Goal: Transaction & Acquisition: Download file/media

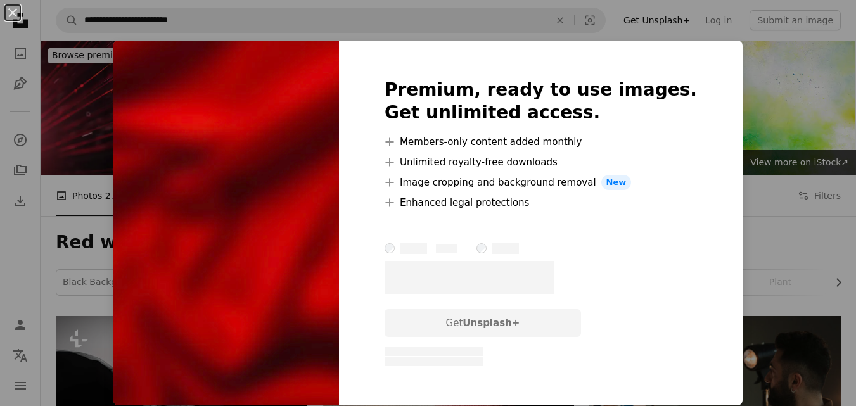
scroll to position [4620, 0]
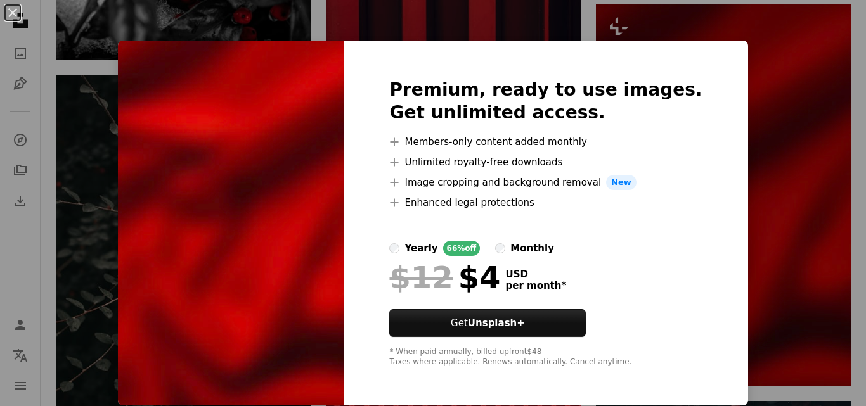
click at [783, 215] on div "An X shape Premium, ready to use images. Get unlimited access. A plus sign Memb…" at bounding box center [433, 203] width 866 height 406
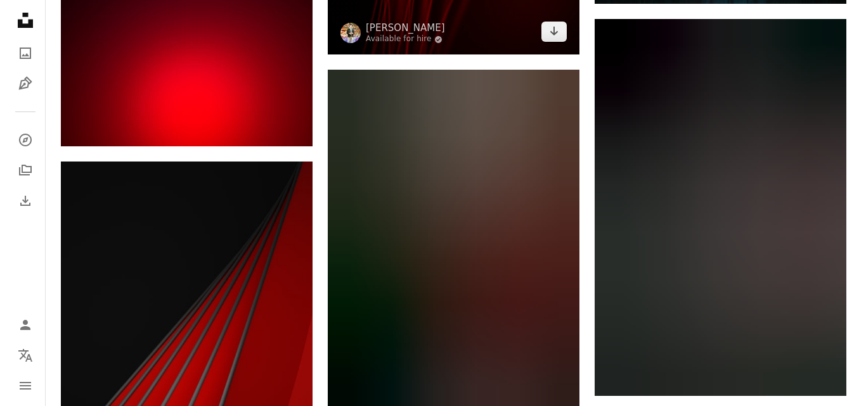
scroll to position [26166, 0]
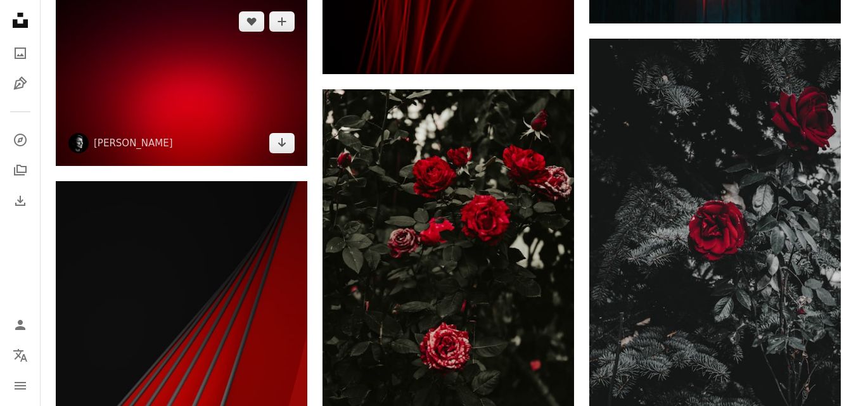
click at [177, 105] on img at bounding box center [182, 82] width 252 height 167
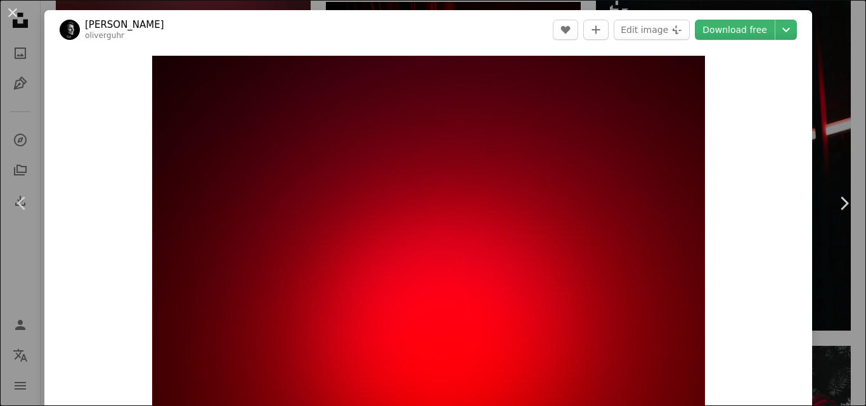
scroll to position [253, 0]
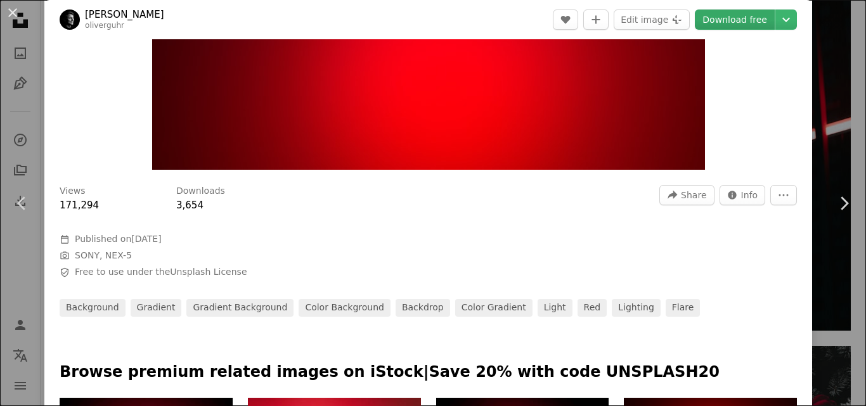
click at [734, 22] on link "Download free" at bounding box center [735, 20] width 80 height 20
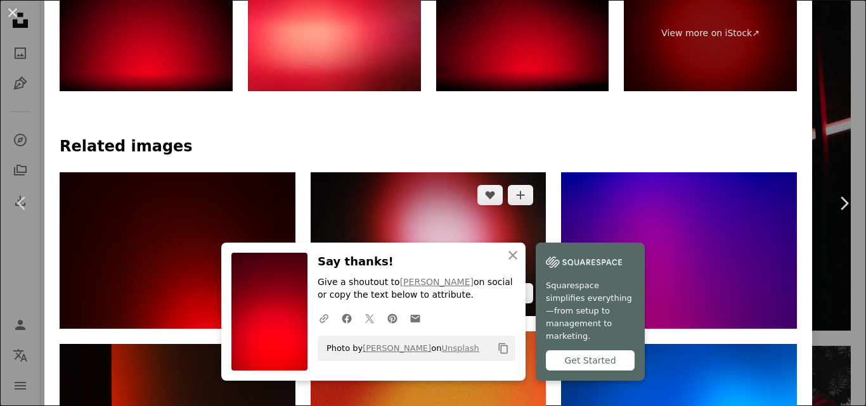
scroll to position [697, 0]
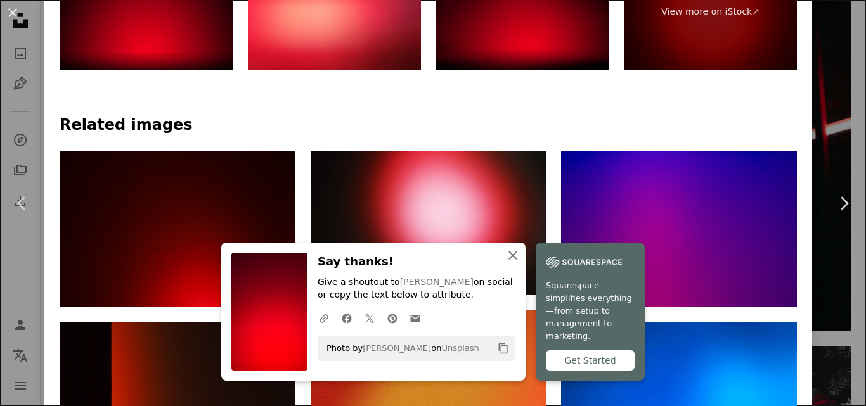
click at [508, 260] on icon "button" at bounding box center [512, 255] width 9 height 9
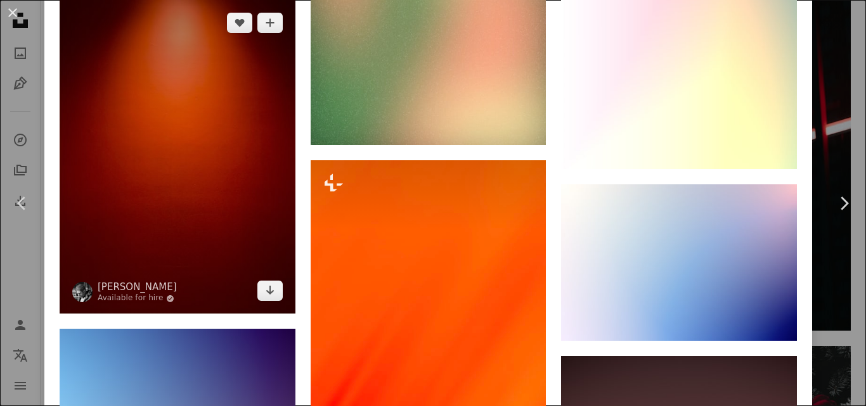
scroll to position [6699, 0]
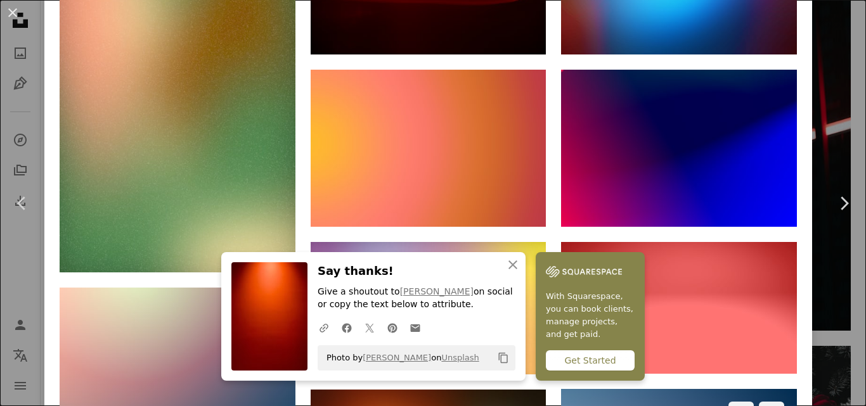
scroll to position [8340, 0]
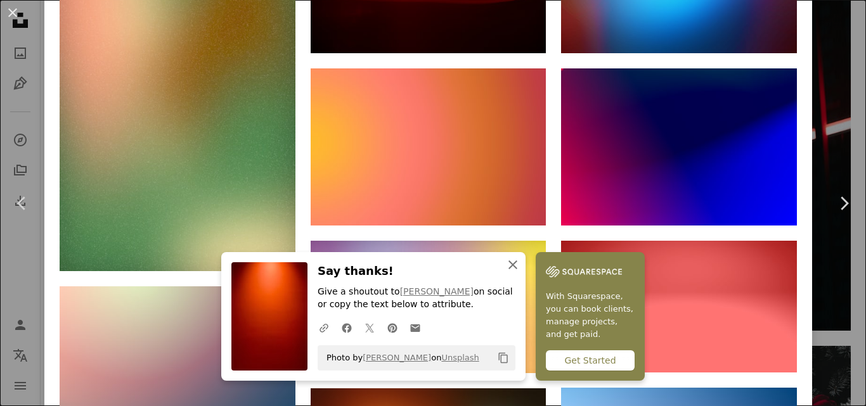
click at [509, 259] on icon "An X shape" at bounding box center [512, 264] width 15 height 15
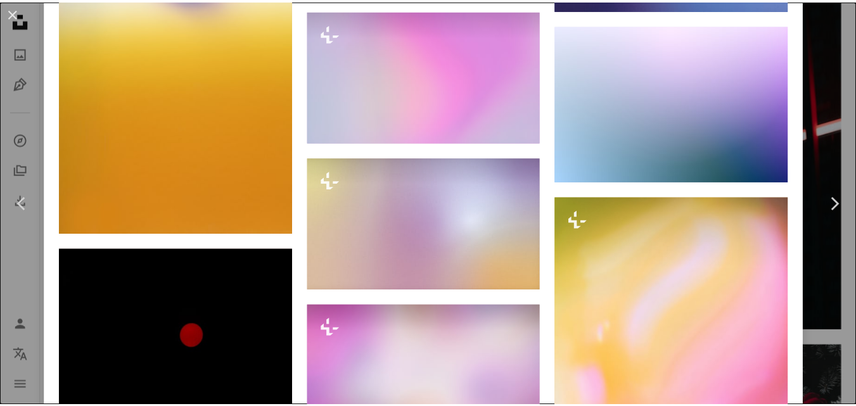
scroll to position [15359, 0]
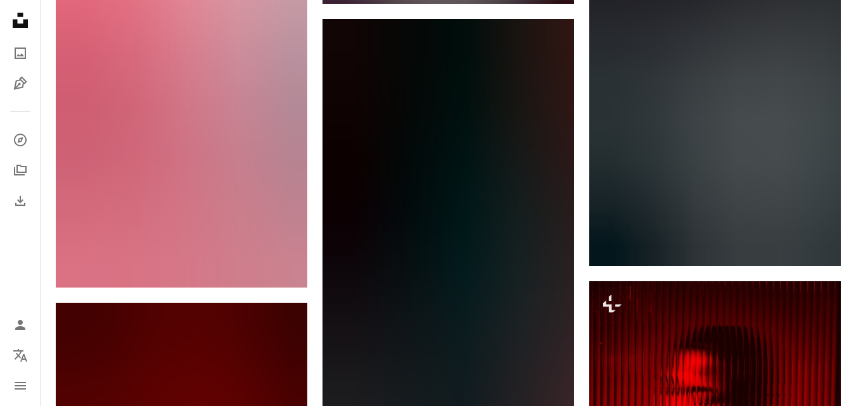
scroll to position [32250, 0]
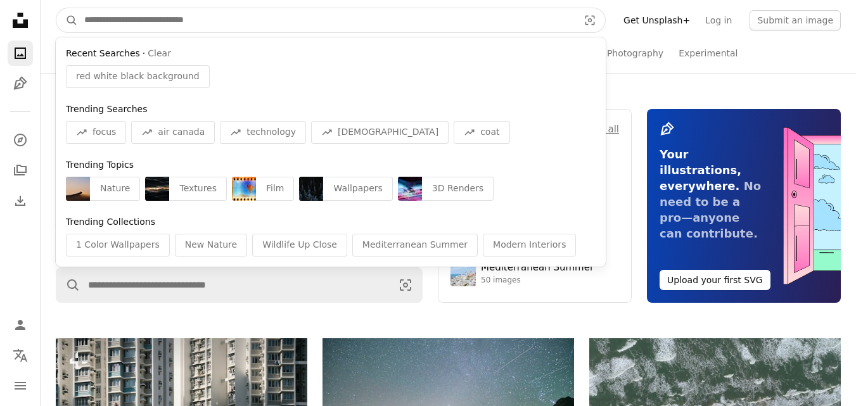
click at [253, 28] on input "Find visuals sitewide" at bounding box center [326, 20] width 497 height 24
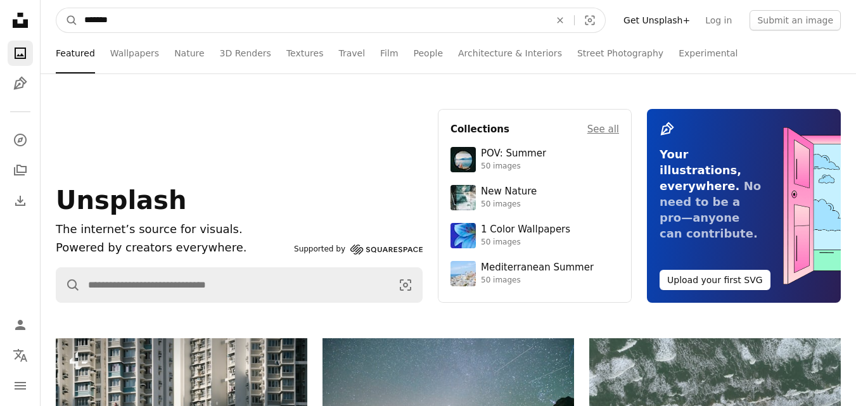
type input "********"
click button "A magnifying glass" at bounding box center [67, 20] width 22 height 24
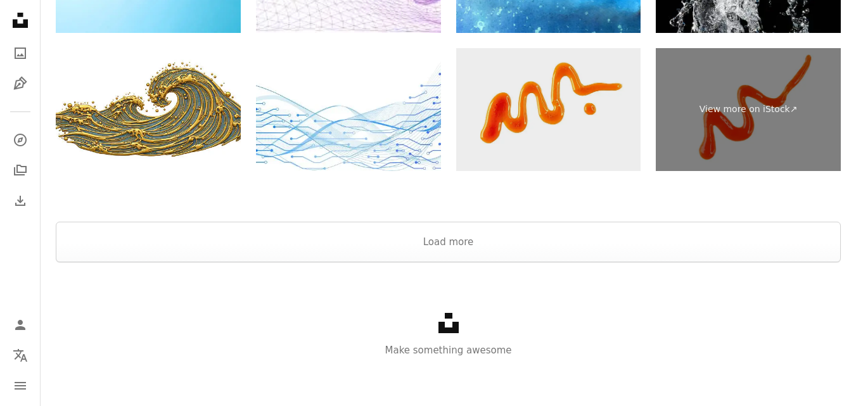
scroll to position [2460, 0]
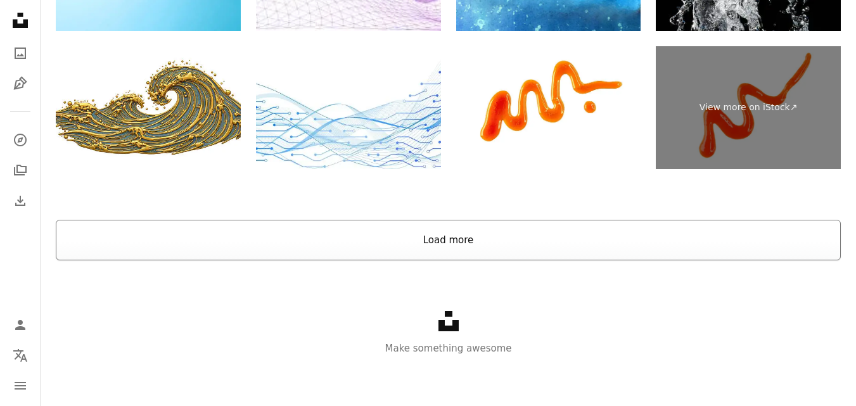
click at [529, 249] on button "Load more" at bounding box center [448, 240] width 785 height 41
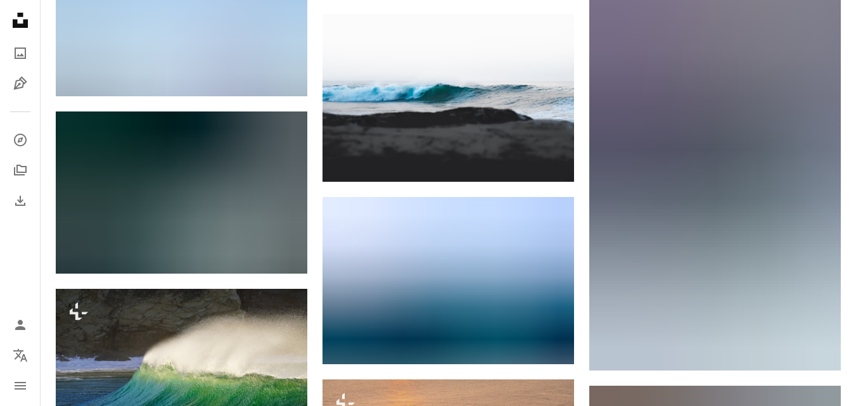
scroll to position [16884, 0]
